Goal: Find specific page/section: Find specific page/section

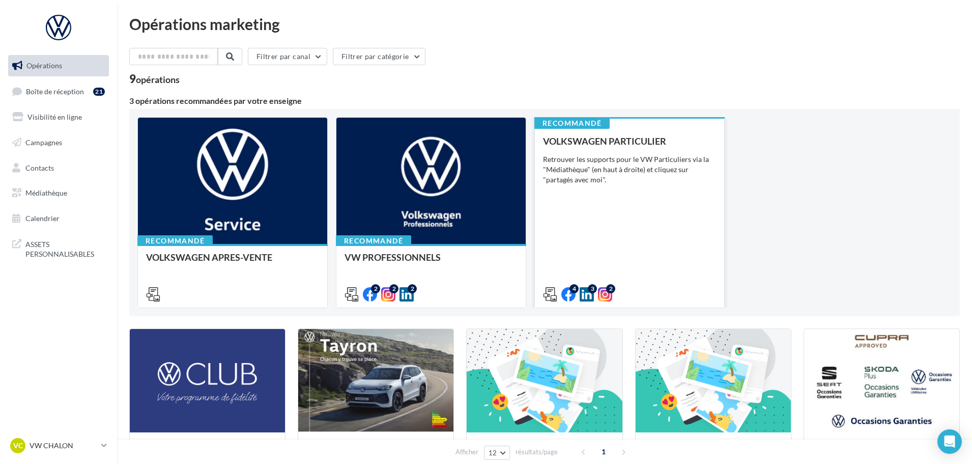
click at [608, 185] on div "VOLKSWAGEN PARTICULIER Retrouver les supports pour le VW Particuliers via la "M…" at bounding box center [629, 217] width 173 height 162
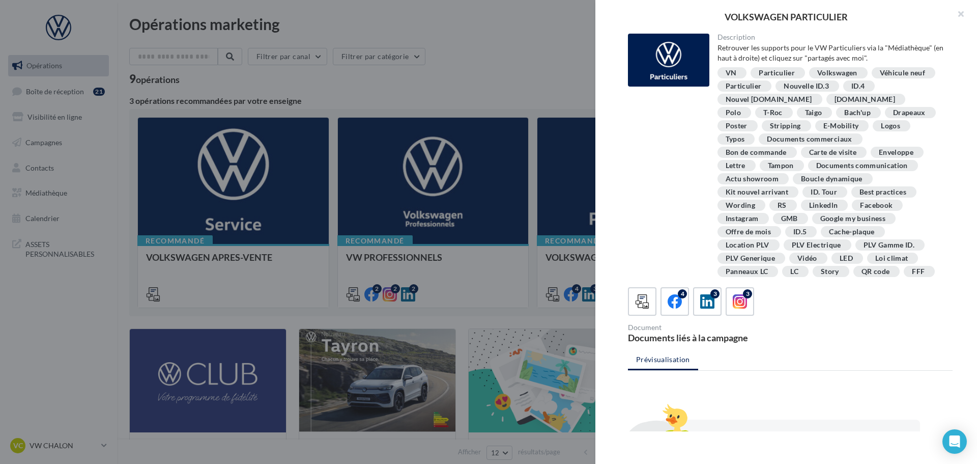
click at [689, 307] on div "4 3 3" at bounding box center [790, 301] width 325 height 29
click at [681, 307] on icon at bounding box center [675, 301] width 15 height 15
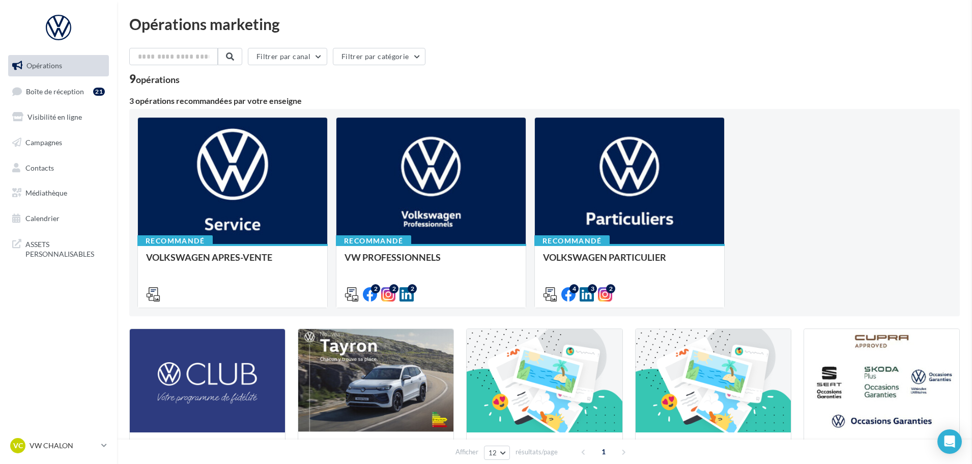
click at [47, 192] on span "Médiathèque" at bounding box center [46, 192] width 42 height 9
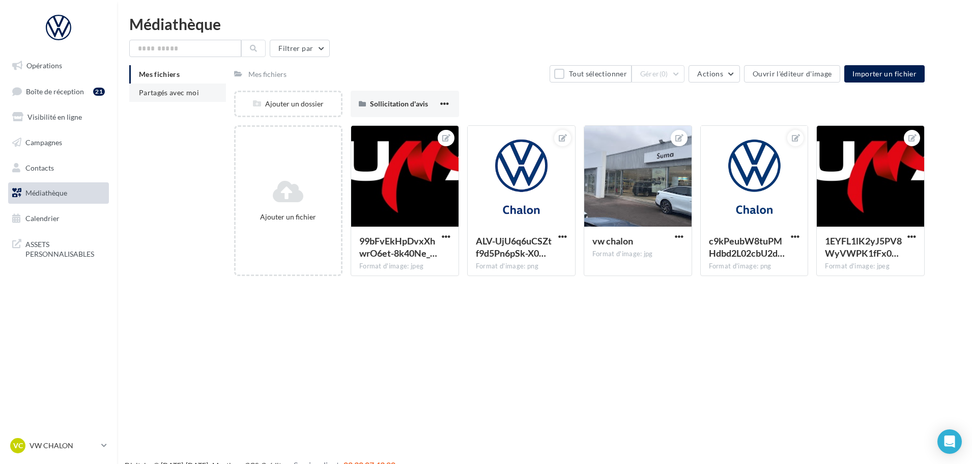
click at [193, 96] on span "Partagés avec moi" at bounding box center [169, 92] width 60 height 9
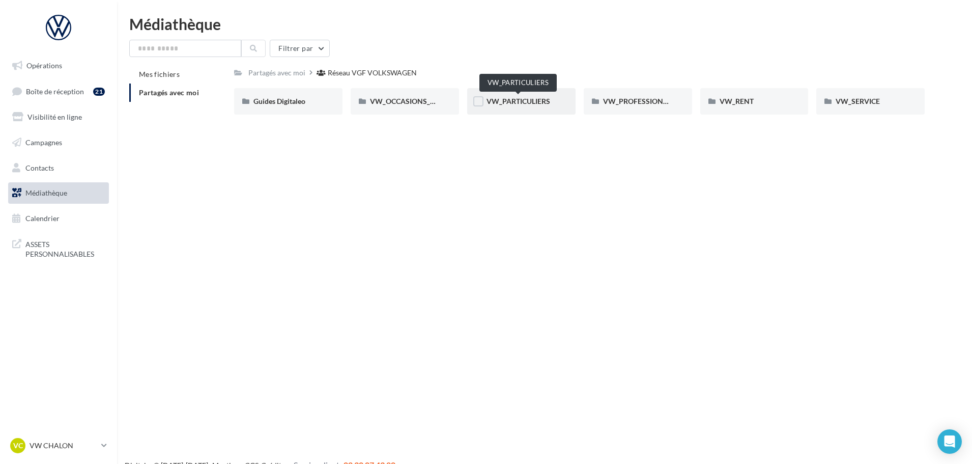
click at [529, 102] on span "VW_PARTICULIERS" at bounding box center [519, 101] width 64 height 9
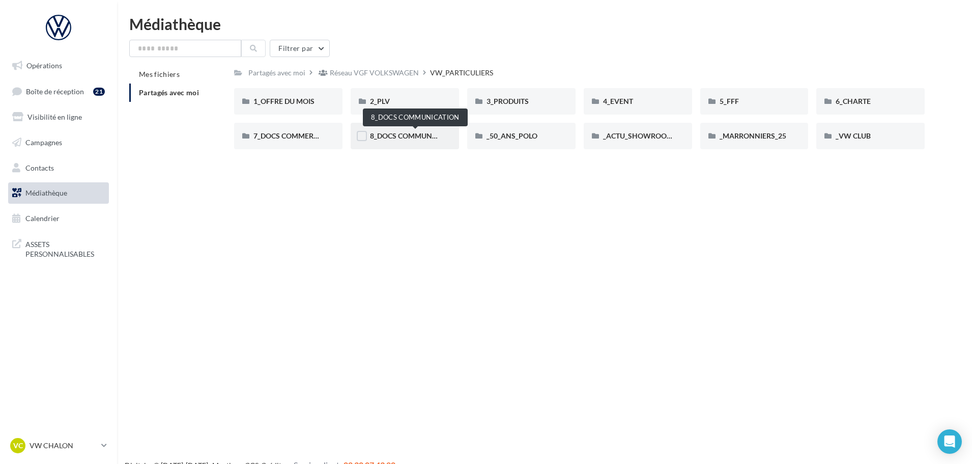
click at [402, 135] on span "8_DOCS COMMUNICATION" at bounding box center [415, 135] width 91 height 9
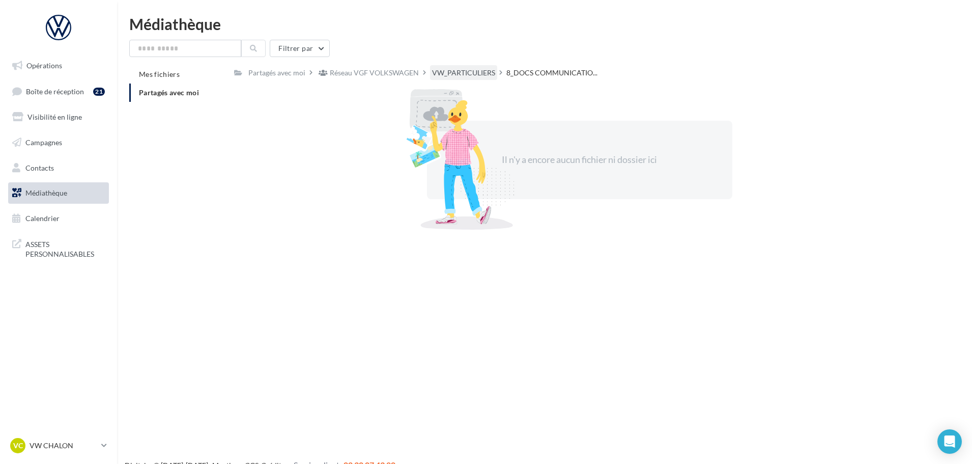
click at [481, 65] on div "VW_PARTICULIERS" at bounding box center [463, 72] width 67 height 15
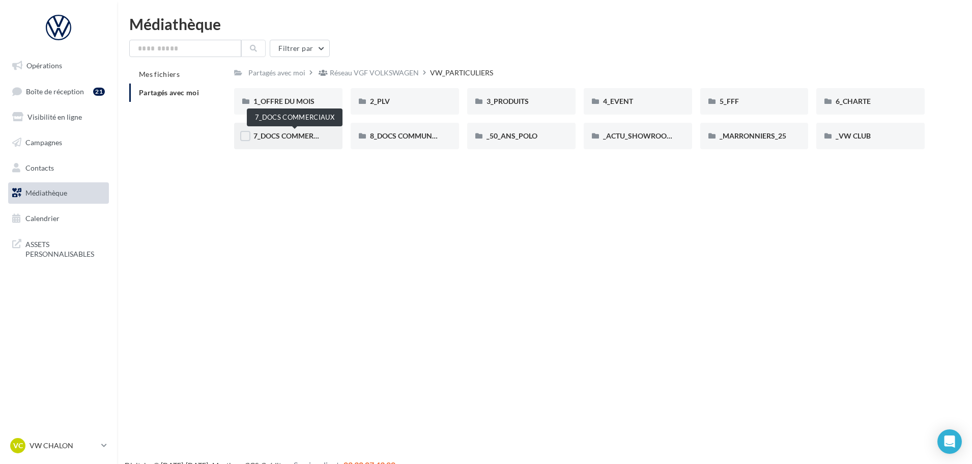
click at [294, 139] on span "7_DOCS COMMERCIAUX" at bounding box center [295, 135] width 82 height 9
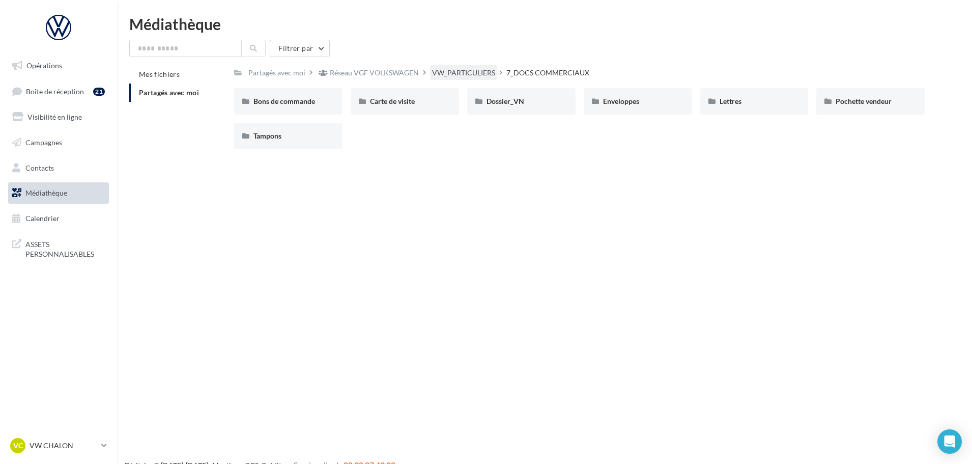
click at [473, 71] on div "VW_PARTICULIERS" at bounding box center [463, 73] width 63 height 10
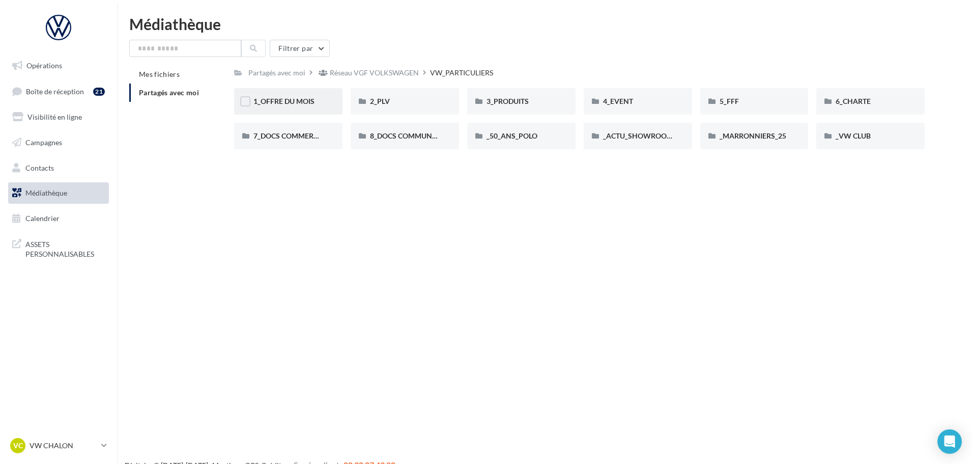
click at [288, 106] on div "1_OFFRE DU MOIS" at bounding box center [289, 101] width 70 height 10
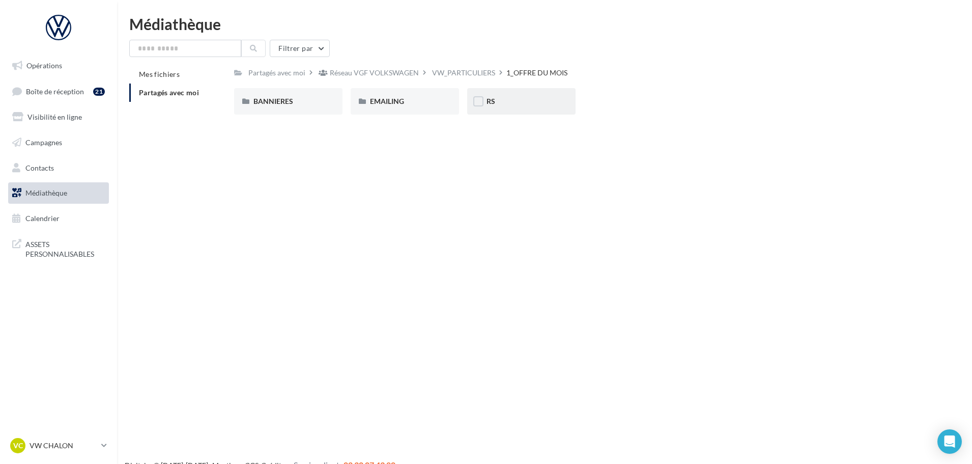
click at [512, 104] on div "RS" at bounding box center [522, 101] width 70 height 10
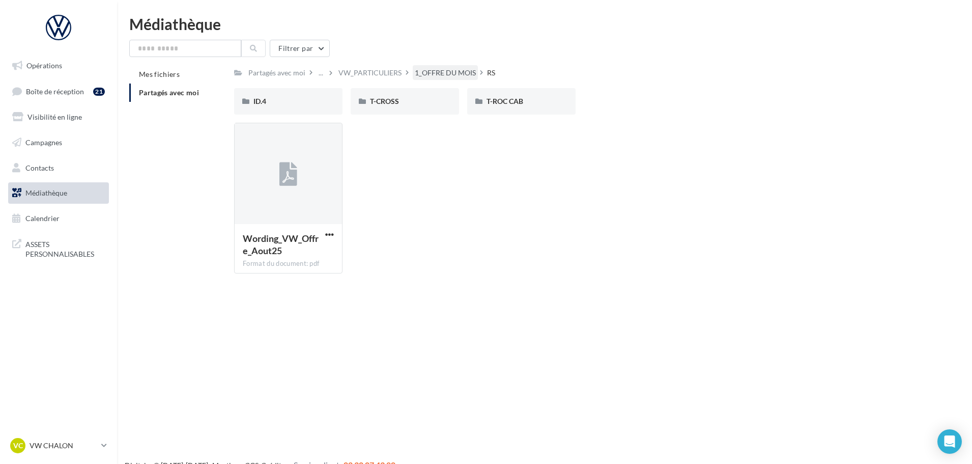
click at [430, 72] on div "1_OFFRE DU MOIS" at bounding box center [445, 73] width 61 height 10
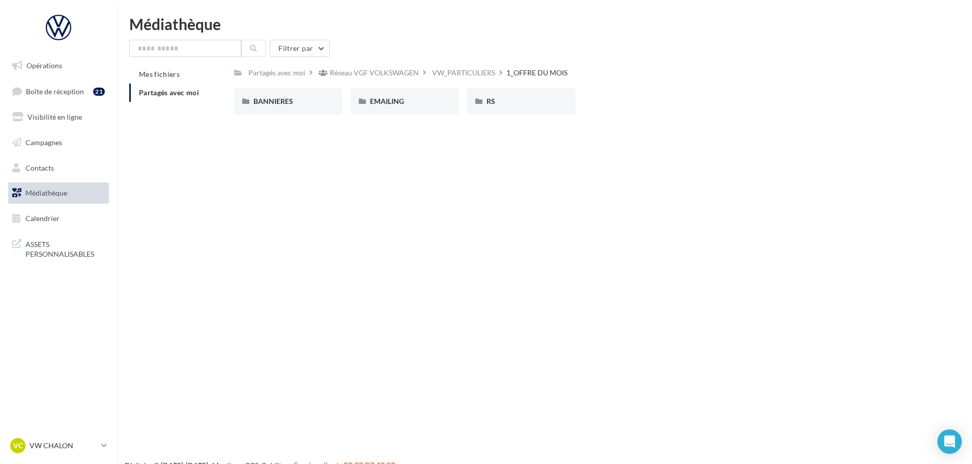
click at [430, 72] on div "VW_PARTICULIERS" at bounding box center [463, 72] width 67 height 15
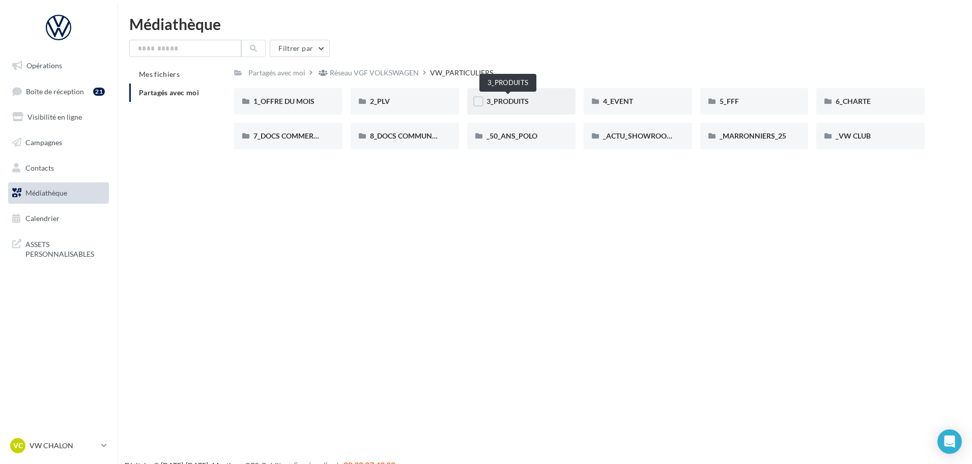
click at [504, 100] on span "3_PRODUITS" at bounding box center [508, 101] width 42 height 9
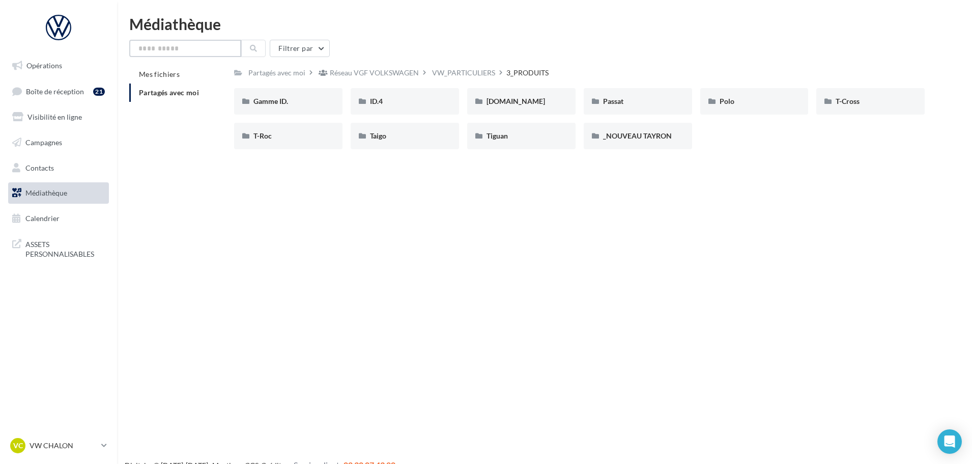
click at [209, 54] on input "text" at bounding box center [185, 48] width 112 height 17
click at [90, 441] on p "VW CHALON" at bounding box center [64, 445] width 68 height 10
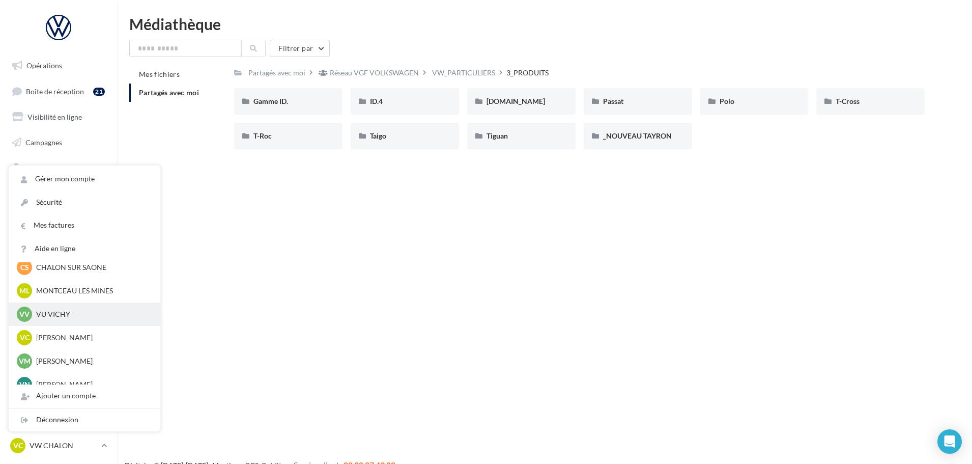
scroll to position [778, 0]
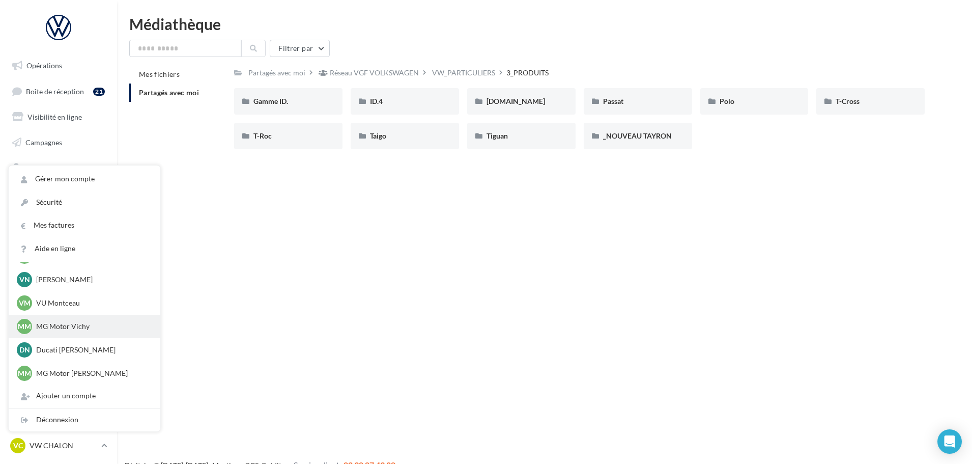
click at [72, 328] on p "MG Motor Vichy" at bounding box center [92, 326] width 112 height 10
